Goal: Information Seeking & Learning: Learn about a topic

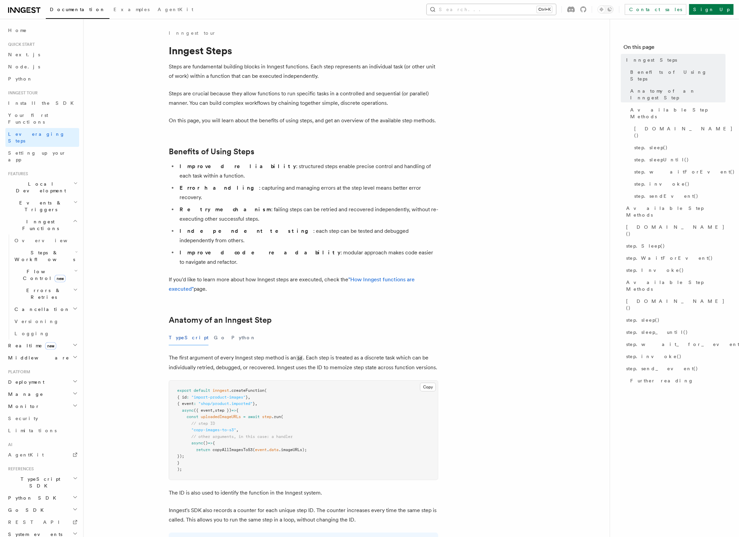
click at [517, 12] on button "Search... Ctrl+K" at bounding box center [491, 9] width 129 height 11
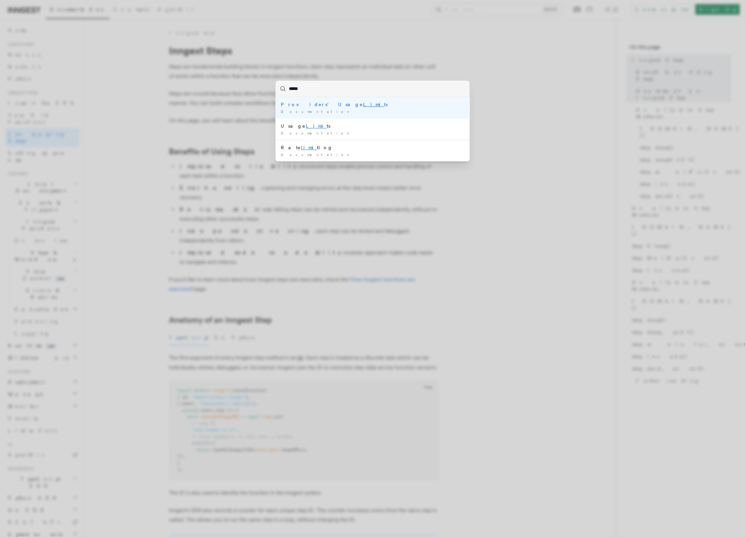
type input "******"
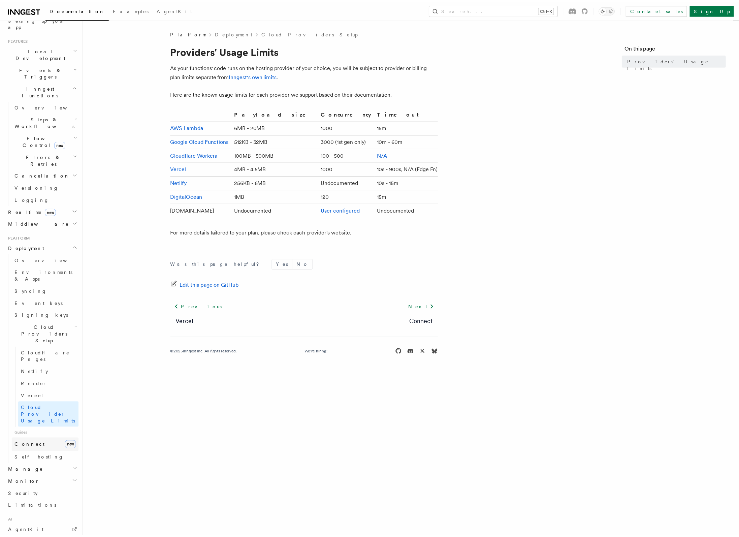
scroll to position [135, 0]
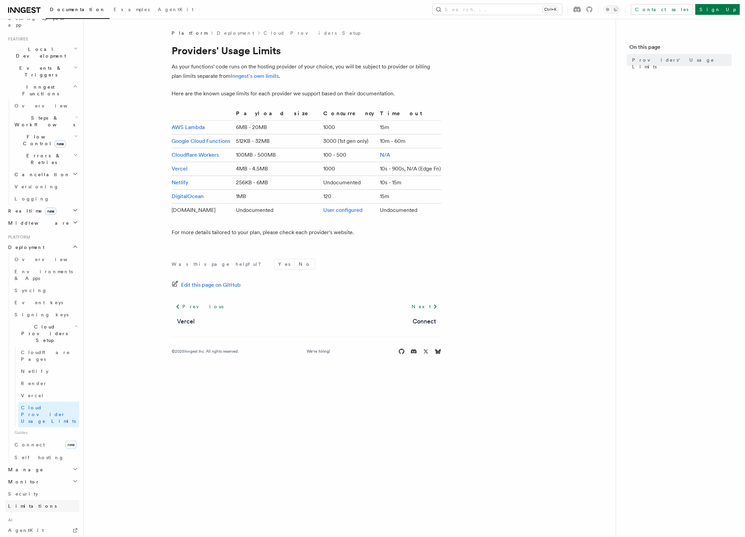
click at [35, 500] on link "Limitations" at bounding box center [42, 506] width 74 height 12
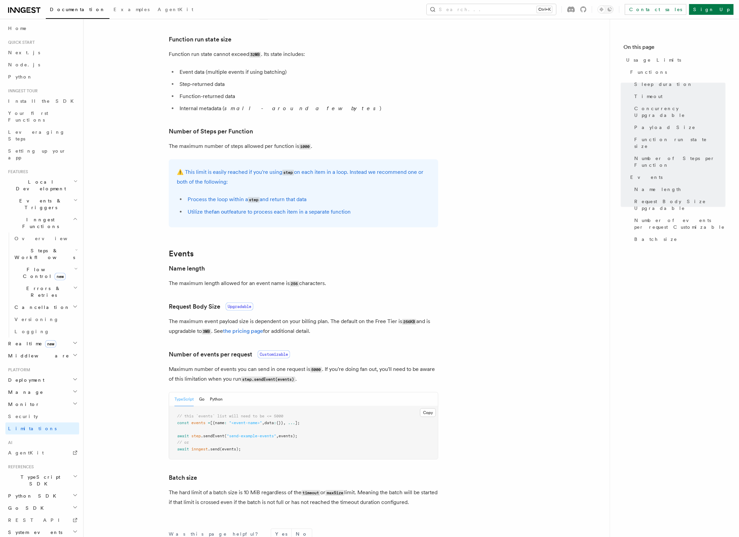
scroll to position [337, 0]
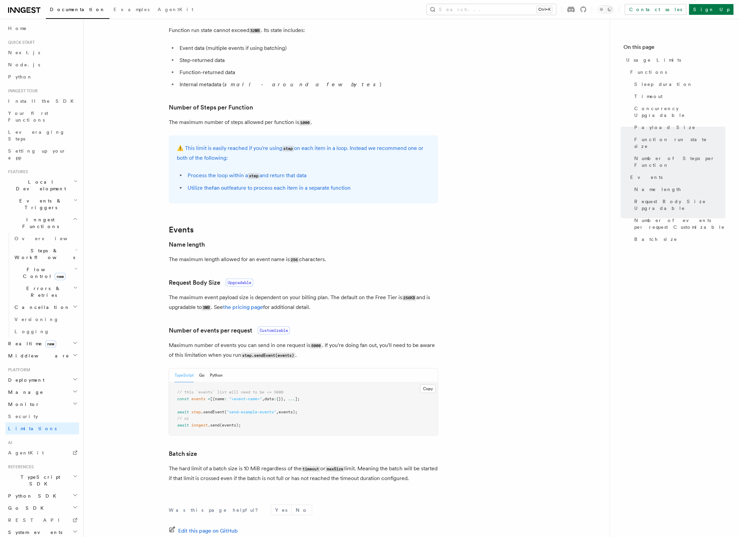
click at [270, 190] on li "Utilize the fan out feature to process each item in a separate function" at bounding box center [308, 187] width 245 height 9
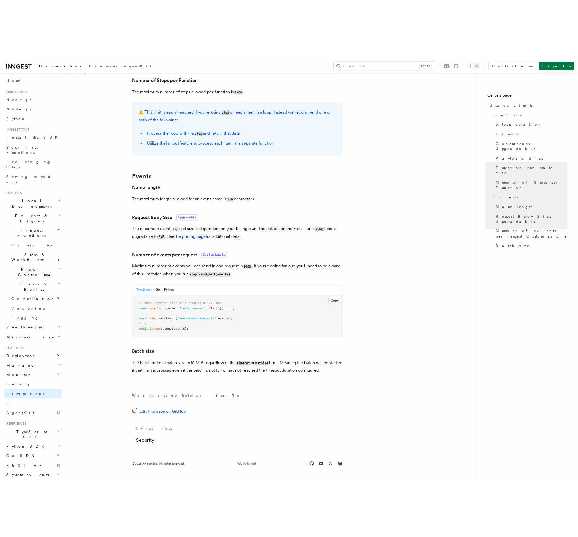
scroll to position [420, 0]
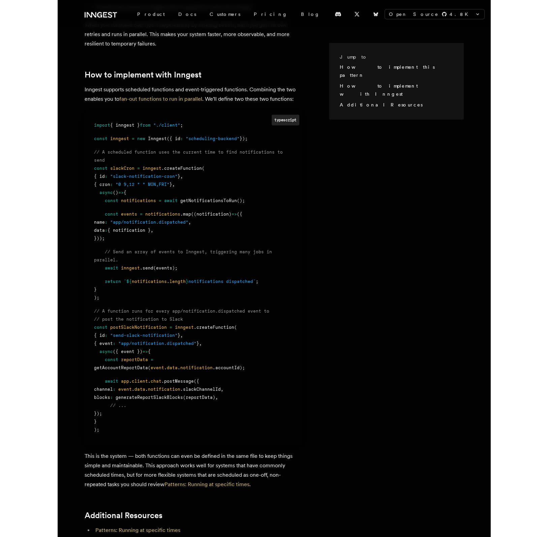
scroll to position [438, 0]
